Goal: Information Seeking & Learning: Check status

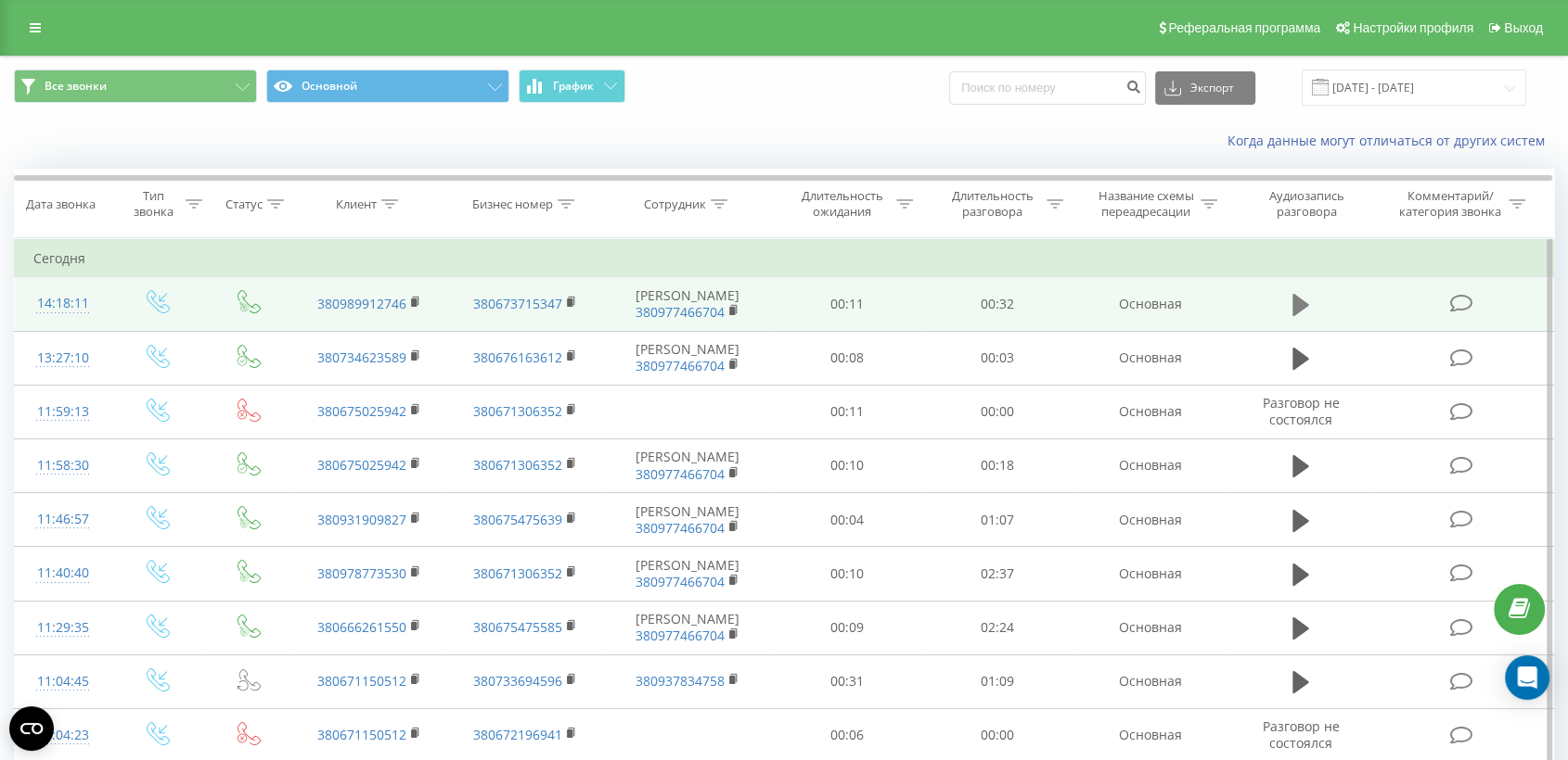
click at [1302, 306] on icon at bounding box center [1300, 305] width 17 height 22
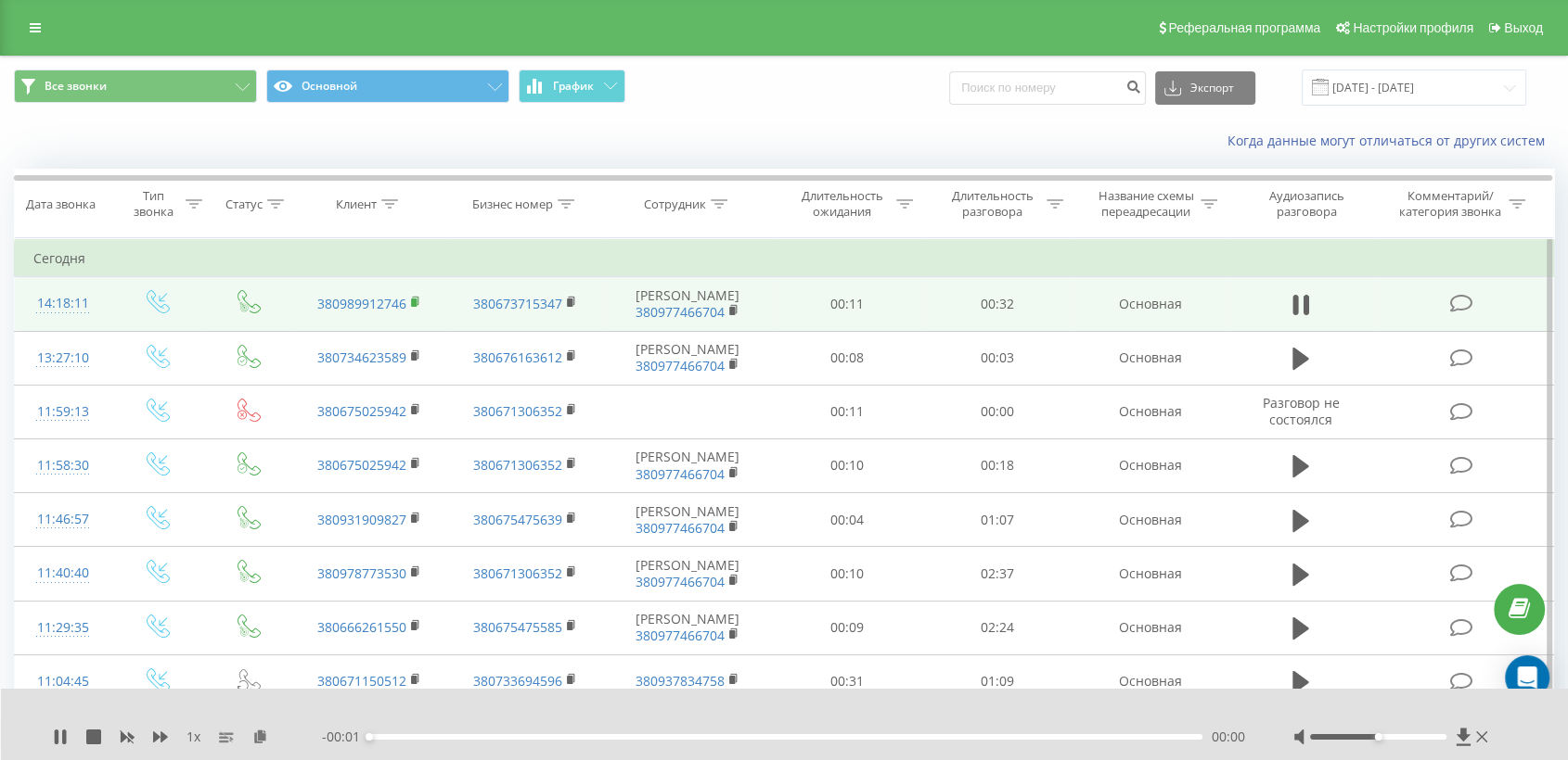
click at [413, 299] on rect at bounding box center [414, 302] width 6 height 8
click at [1404, 310] on td at bounding box center [1463, 304] width 180 height 54
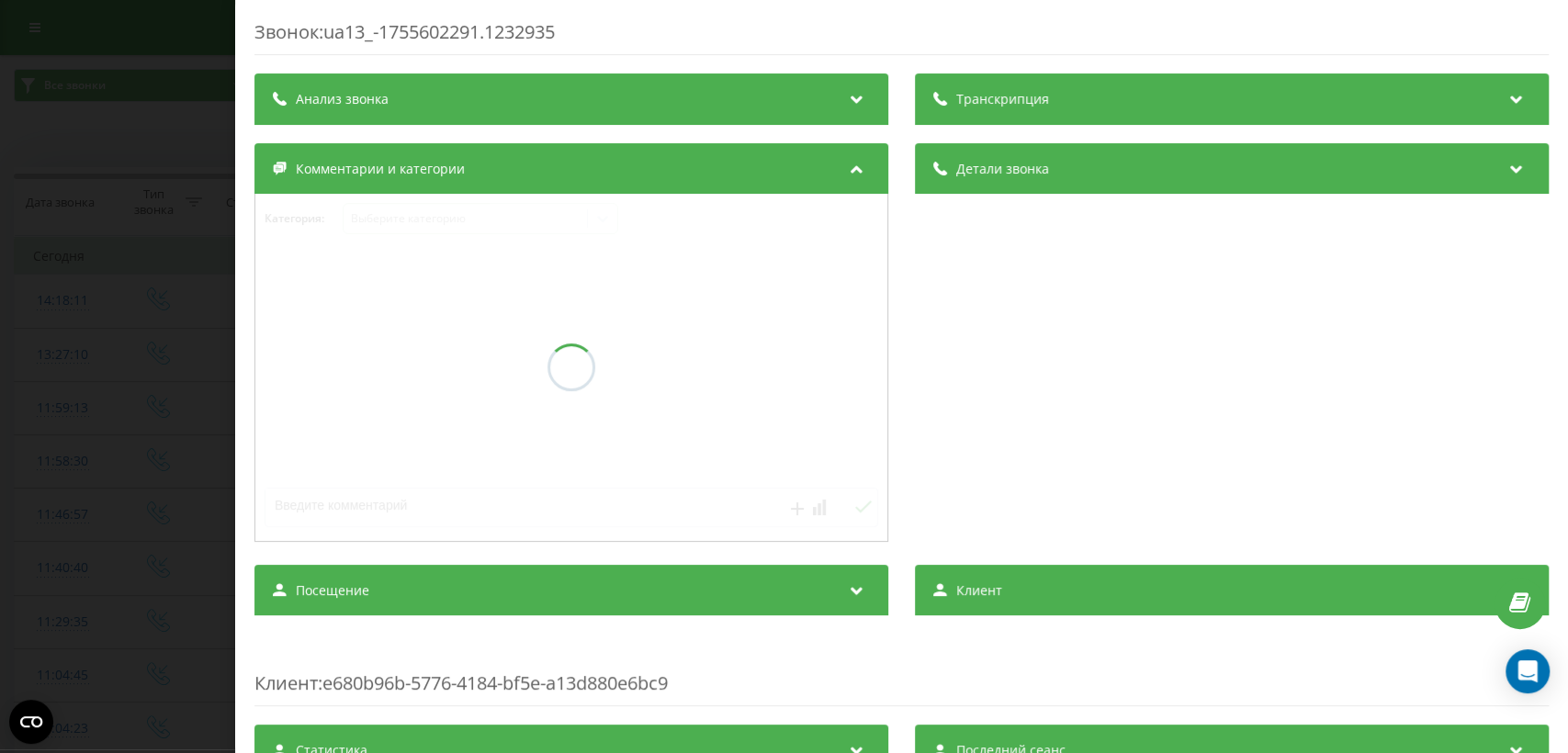
click at [707, 411] on div at bounding box center [571, 367] width 632 height 348
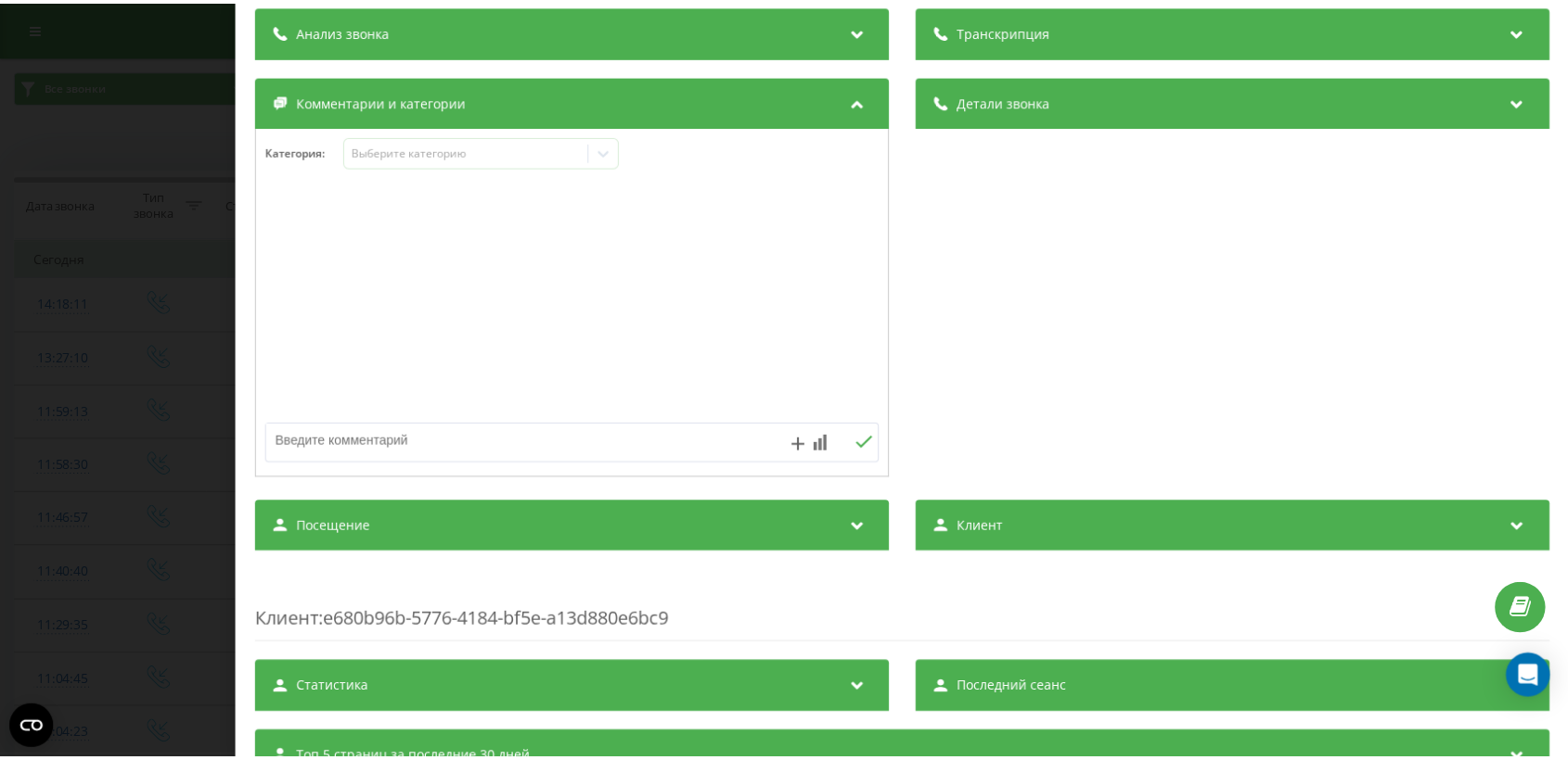
scroll to position [274, 0]
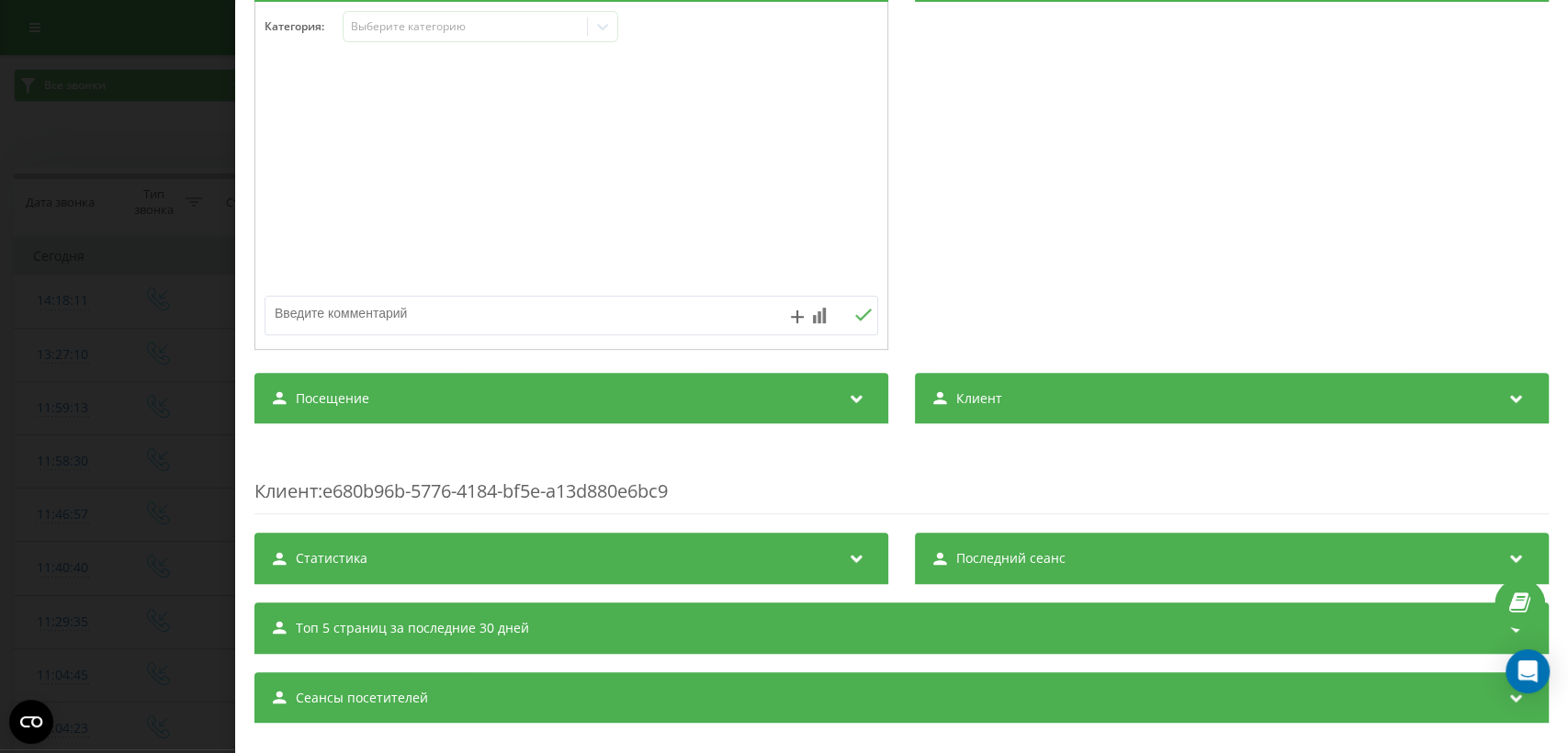
click at [718, 403] on div "Посещение" at bounding box center [571, 399] width 634 height 51
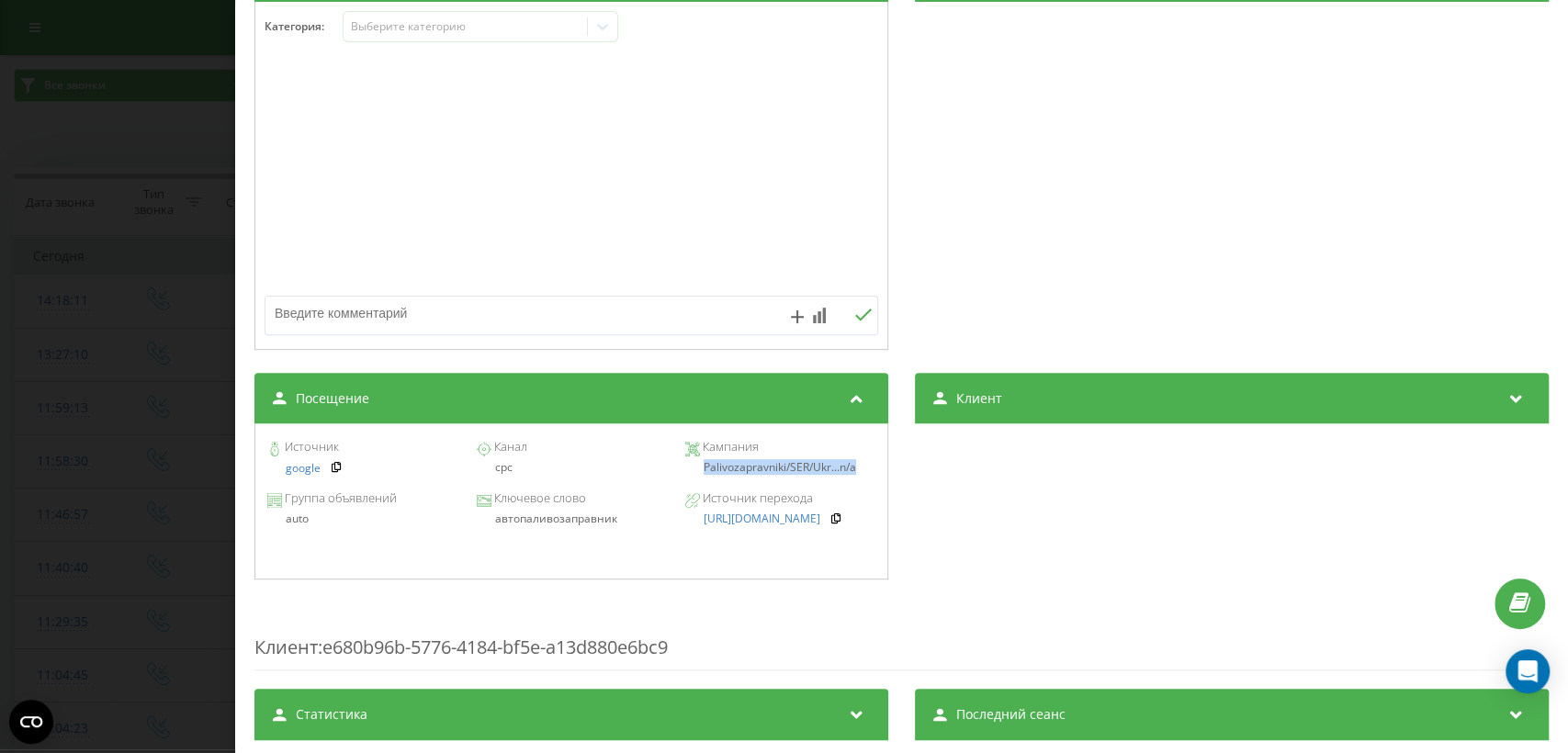
drag, startPoint x: 696, startPoint y: 473, endPoint x: 868, endPoint y: 467, distance: 172.1
click at [868, 467] on div "Источник google Канал cpc Кампания Palivozapravniki/SER/Ukr... n/a" at bounding box center [571, 458] width 613 height 51
copy div "Palivozapravniki/SER/Ukr... n/a"
click at [110, 276] on div "Звонок : ua13_-1755602291.1232935 1 x 00:00 00:32 00:32 Транскрипция Для анализ…" at bounding box center [784, 376] width 1568 height 753
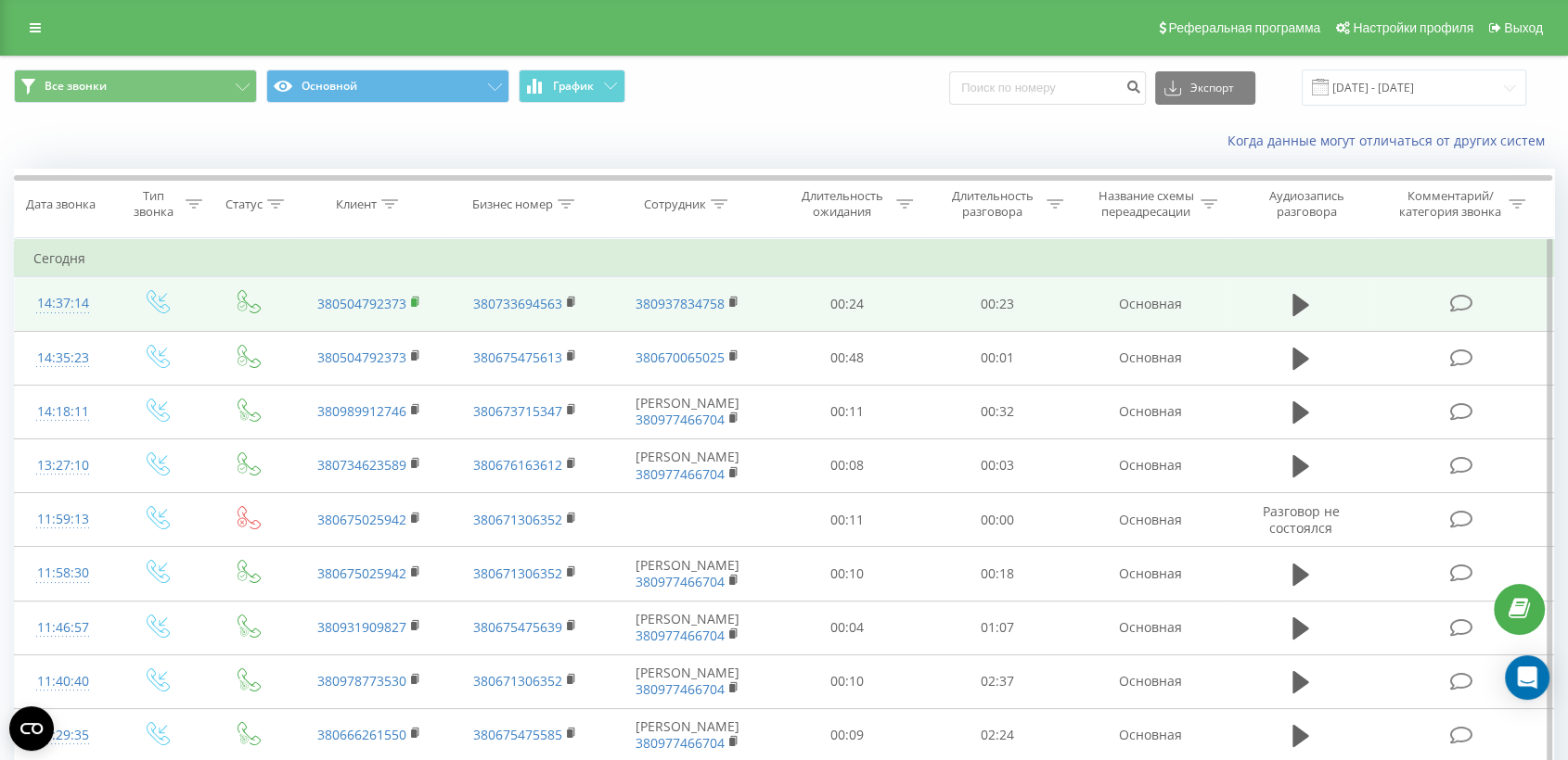
click at [415, 298] on rect at bounding box center [414, 302] width 6 height 8
